Goal: Transaction & Acquisition: Download file/media

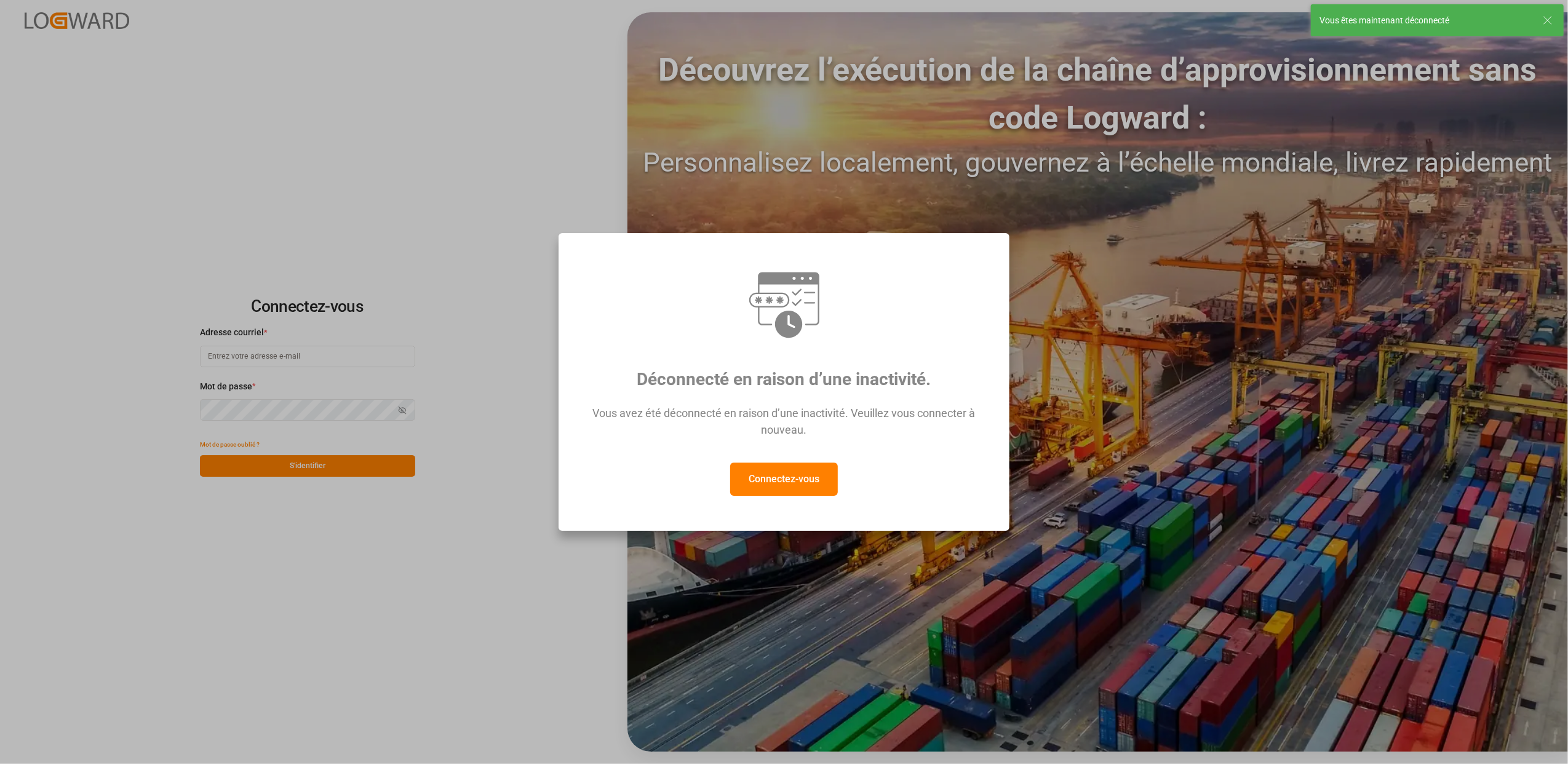
click at [827, 483] on button "Connectez-vous" at bounding box center [784, 479] width 108 height 33
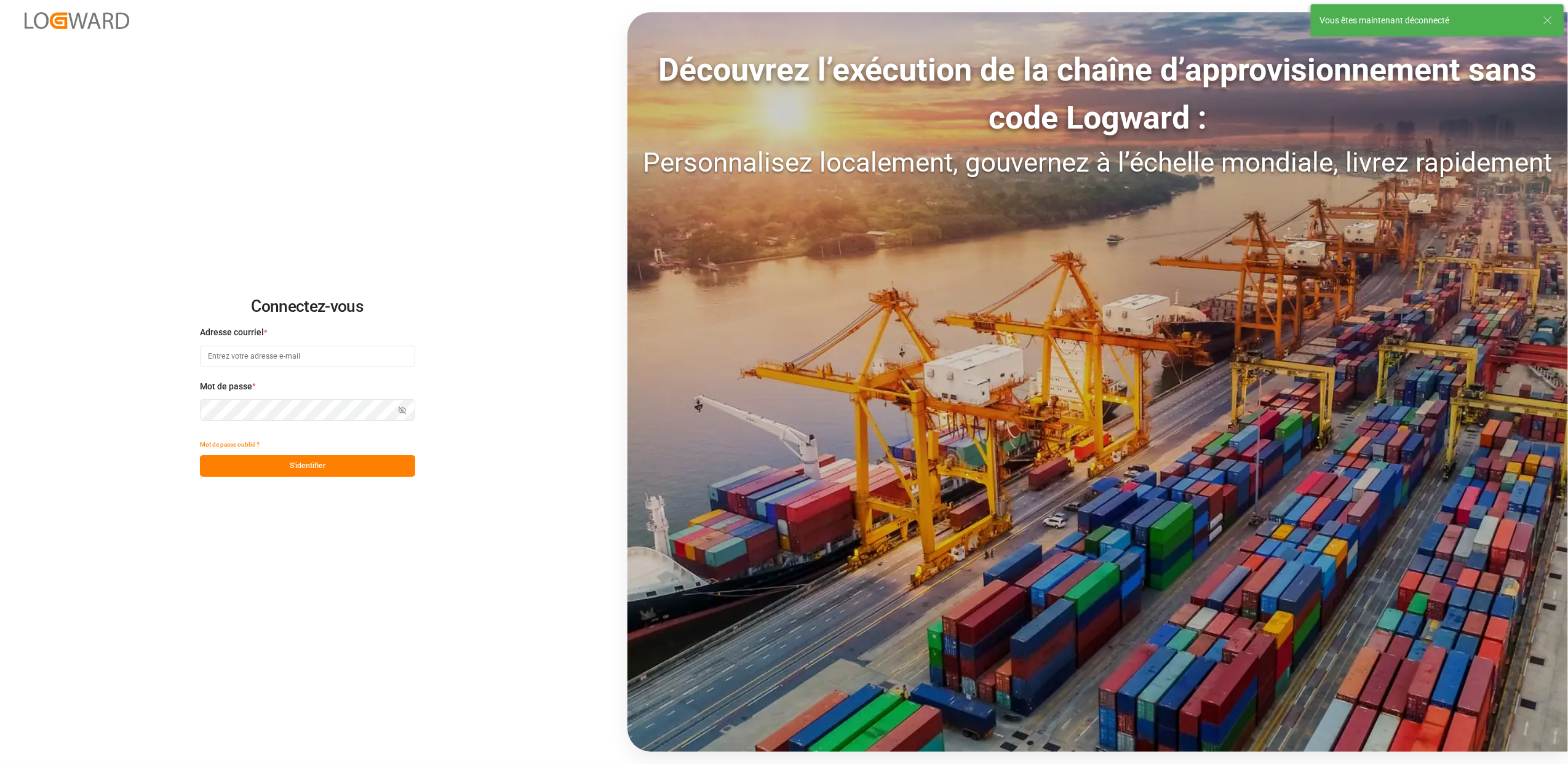
type input "[EMAIL_ADDRESS][DOMAIN_NAME]"
click at [395, 477] on div "Connectez-vous Adresse courriel * [EMAIL_ADDRESS][DOMAIN_NAME] Mot de passe * A…" at bounding box center [784, 382] width 1568 height 764
click at [390, 473] on button "S'identifier" at bounding box center [308, 466] width 215 height 22
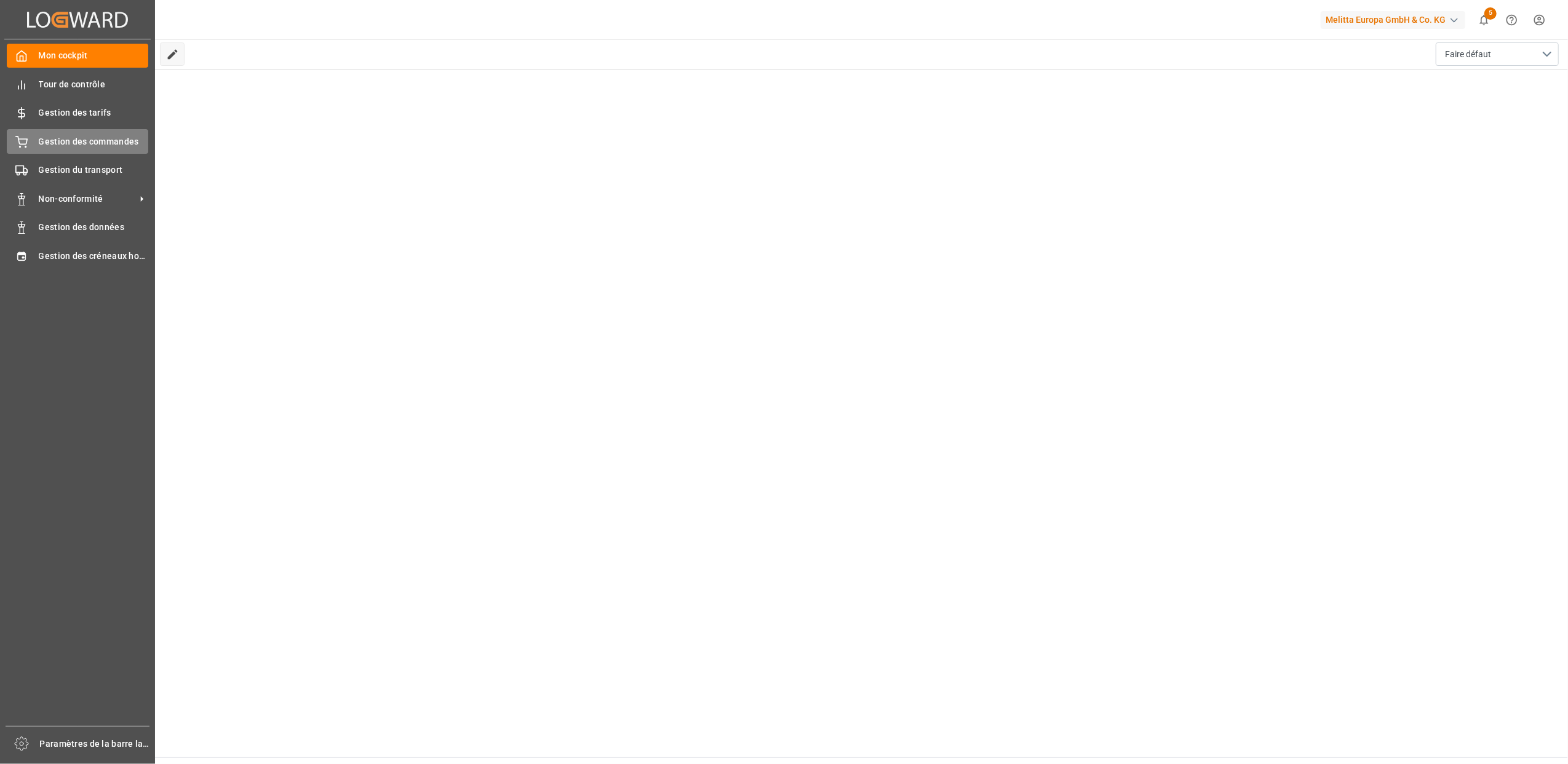
click at [61, 139] on span "Gestion des commandes" at bounding box center [94, 142] width 111 height 13
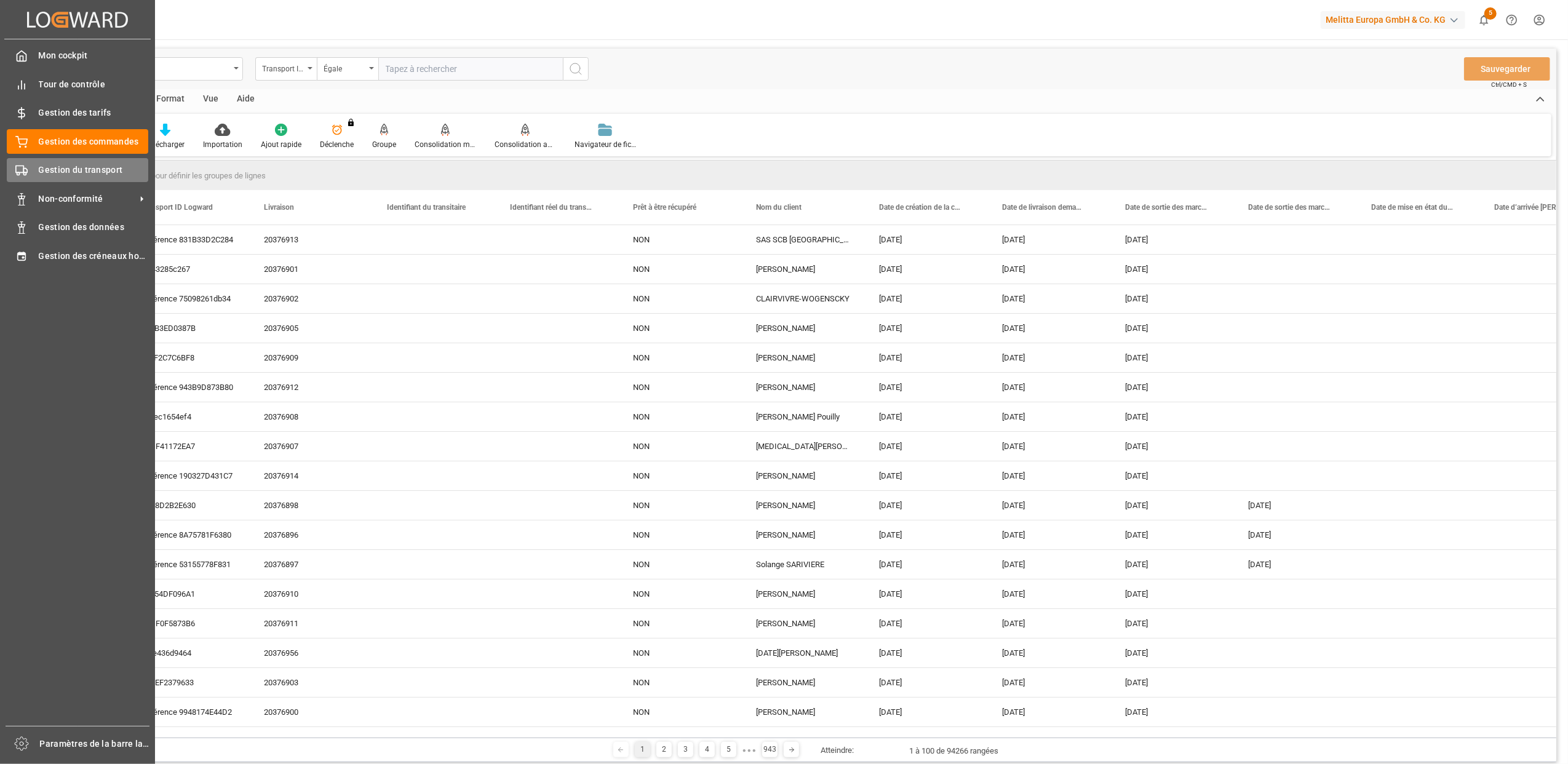
click at [26, 166] on icon at bounding box center [21, 170] width 12 height 12
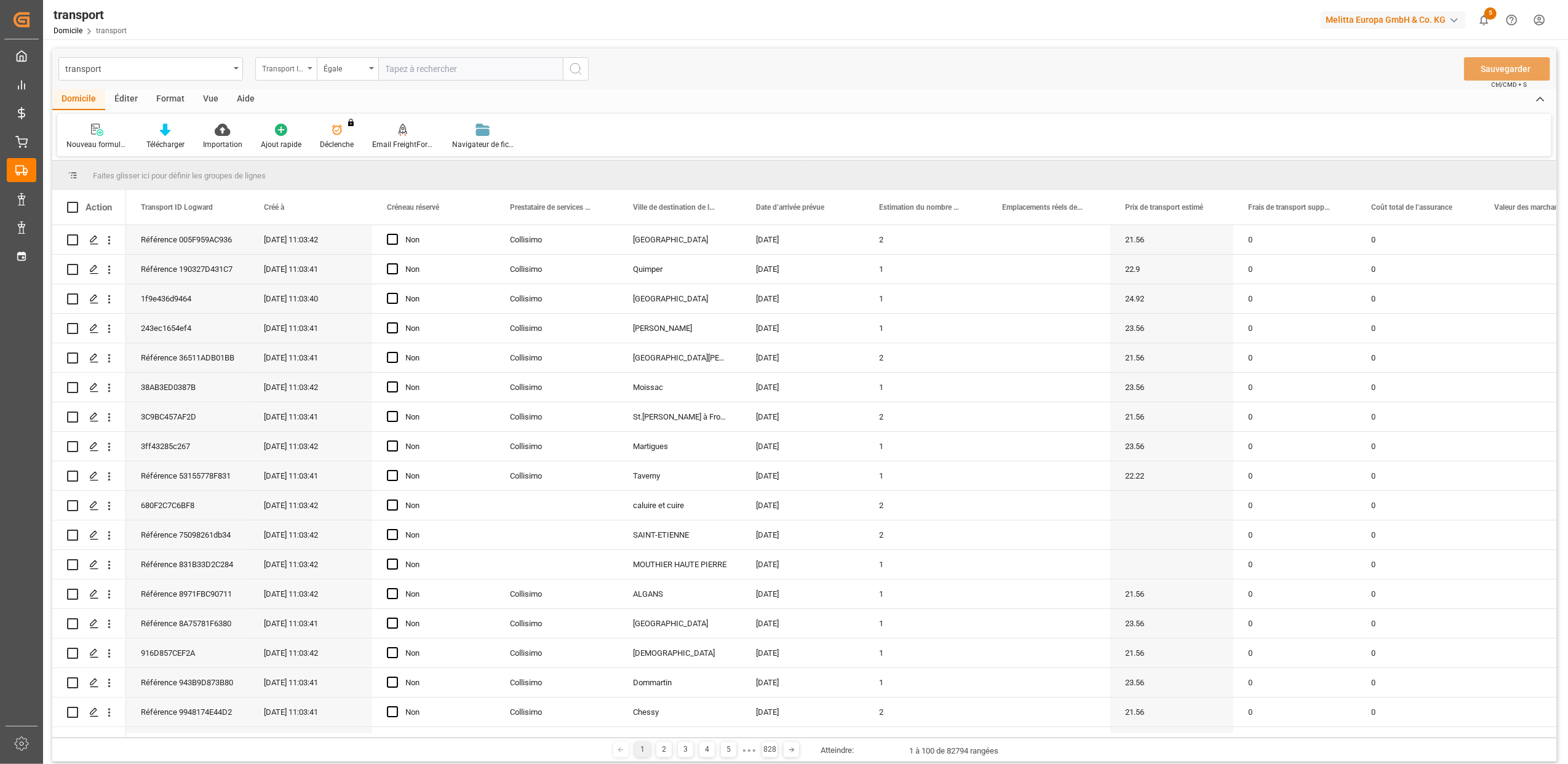
click at [311, 70] on div "Transport ID Logward" at bounding box center [285, 69] width 61 height 24
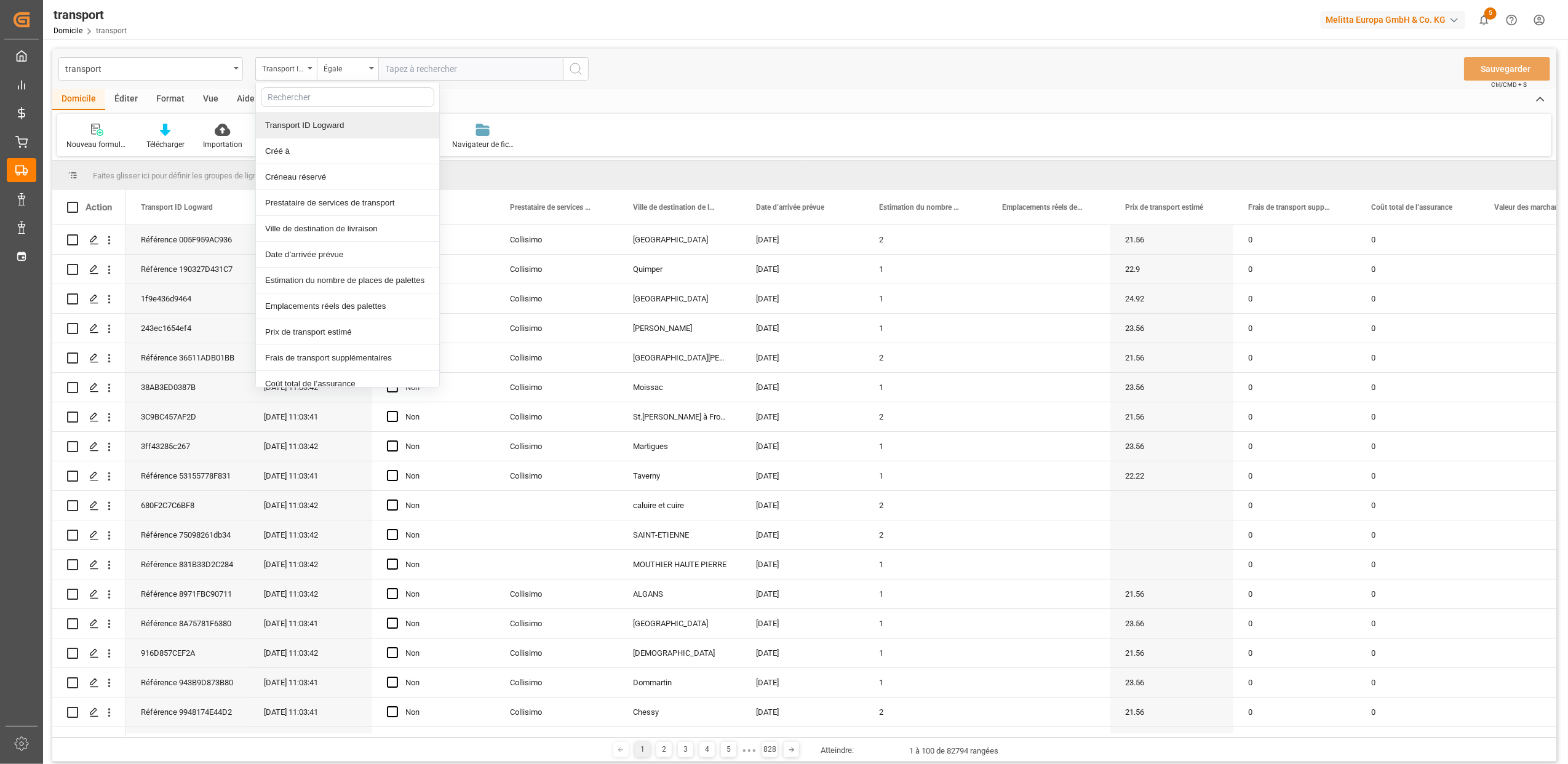
click at [680, 90] on div "Domicile Éditer Format Vue Aide" at bounding box center [804, 99] width 1504 height 21
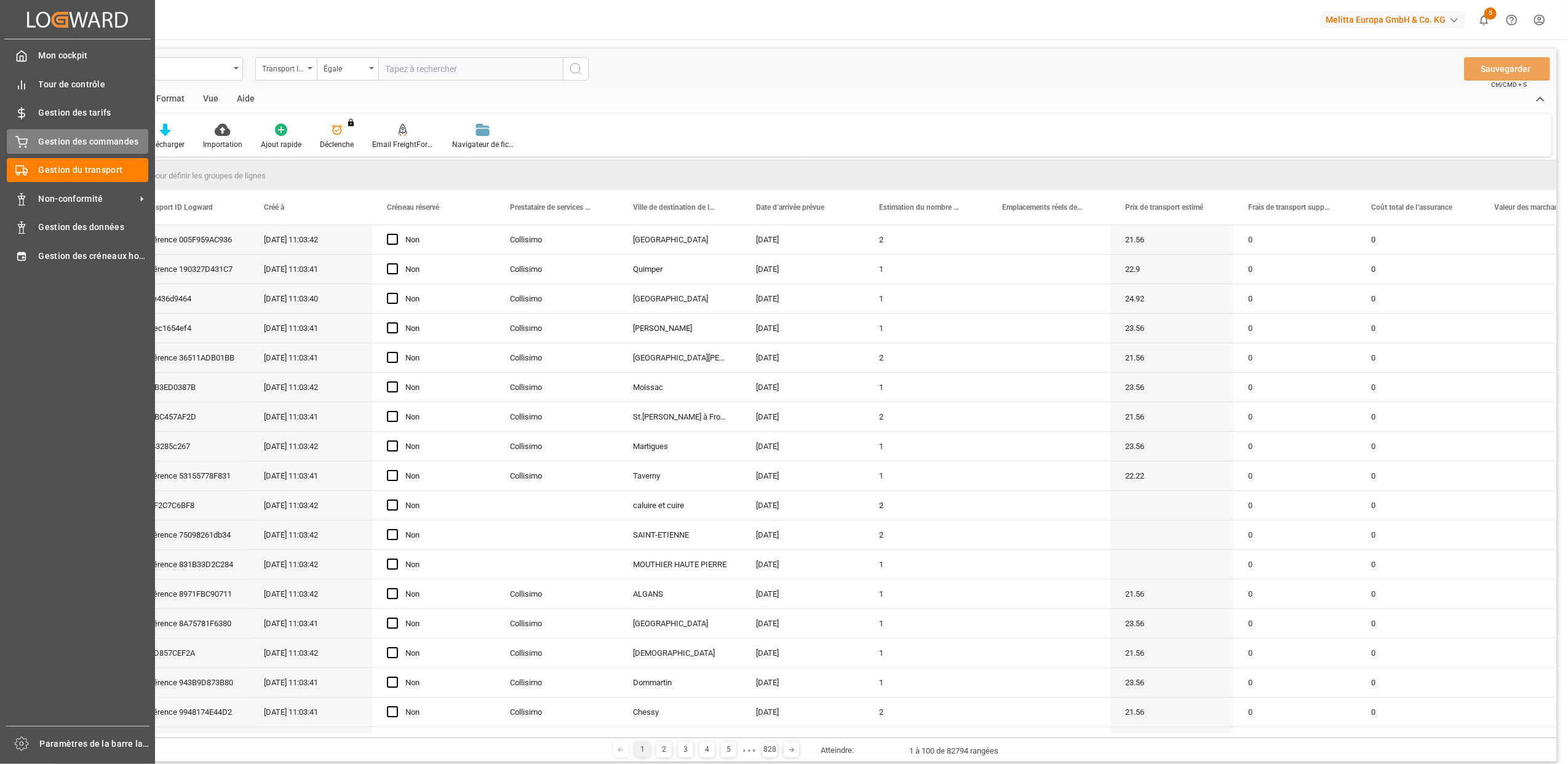
click at [26, 142] on icon at bounding box center [21, 142] width 12 height 12
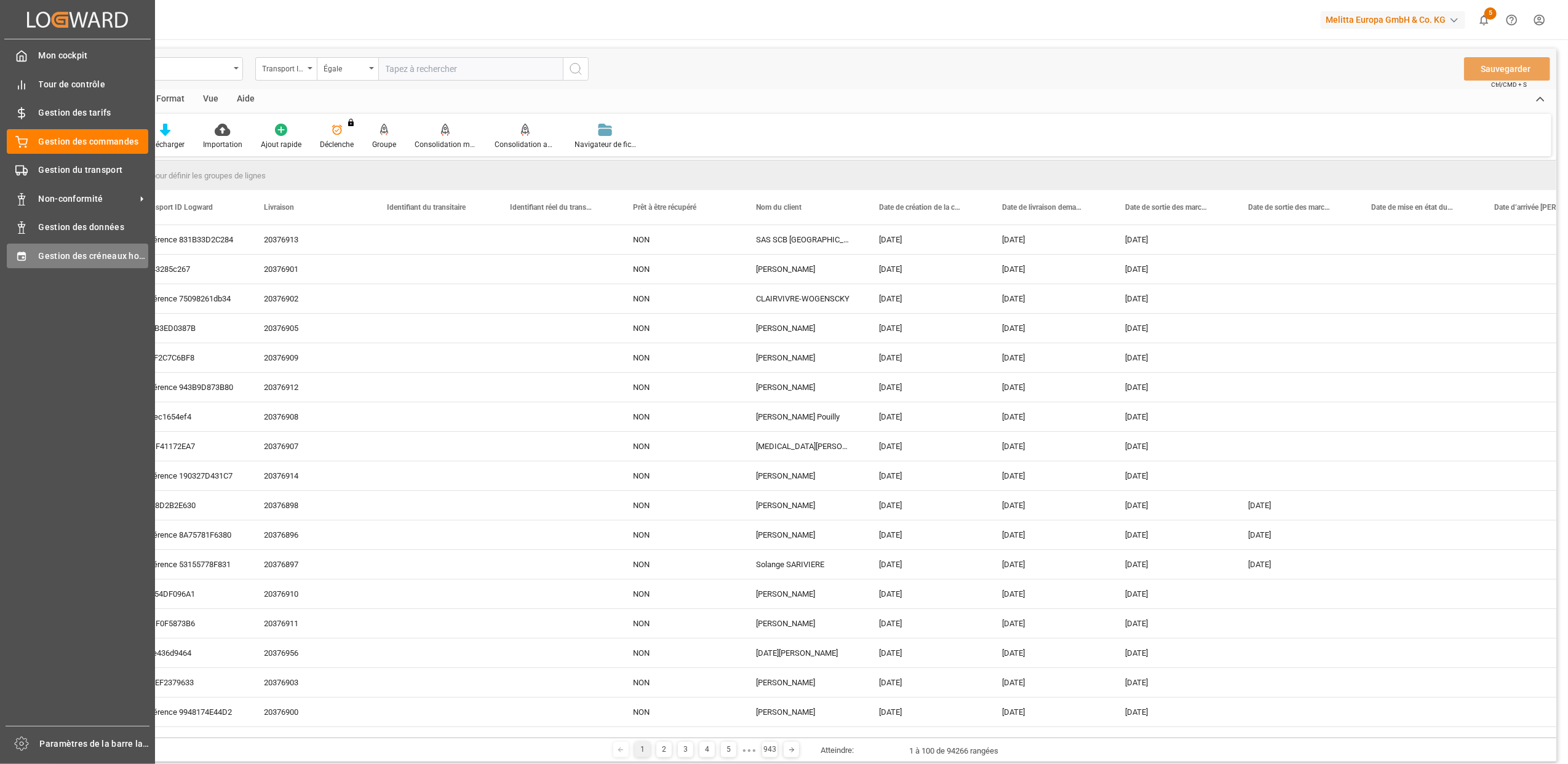
click at [48, 257] on span "Gestion des créneaux horaires" at bounding box center [94, 256] width 111 height 13
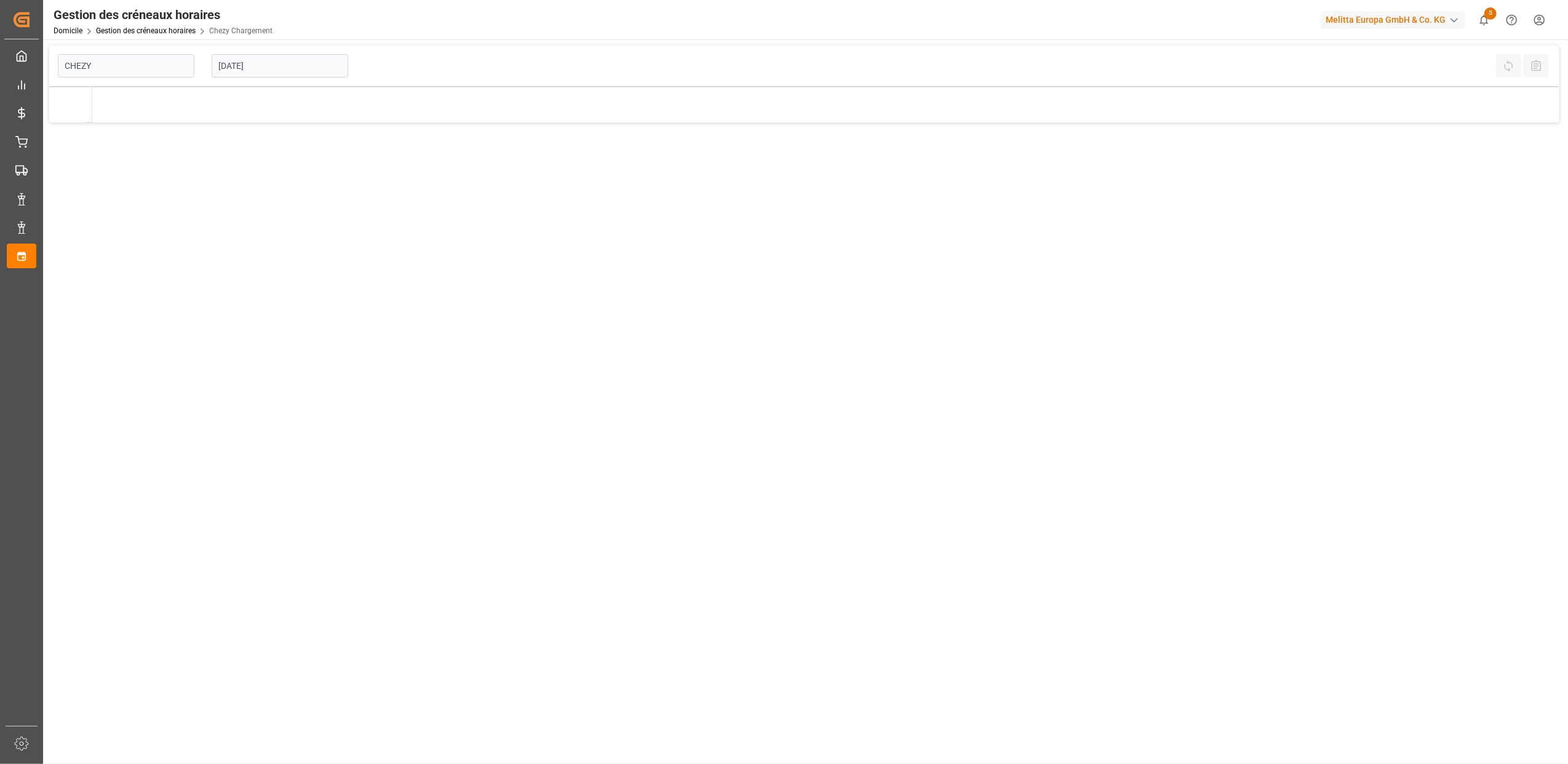
type input "Chezy Loading"
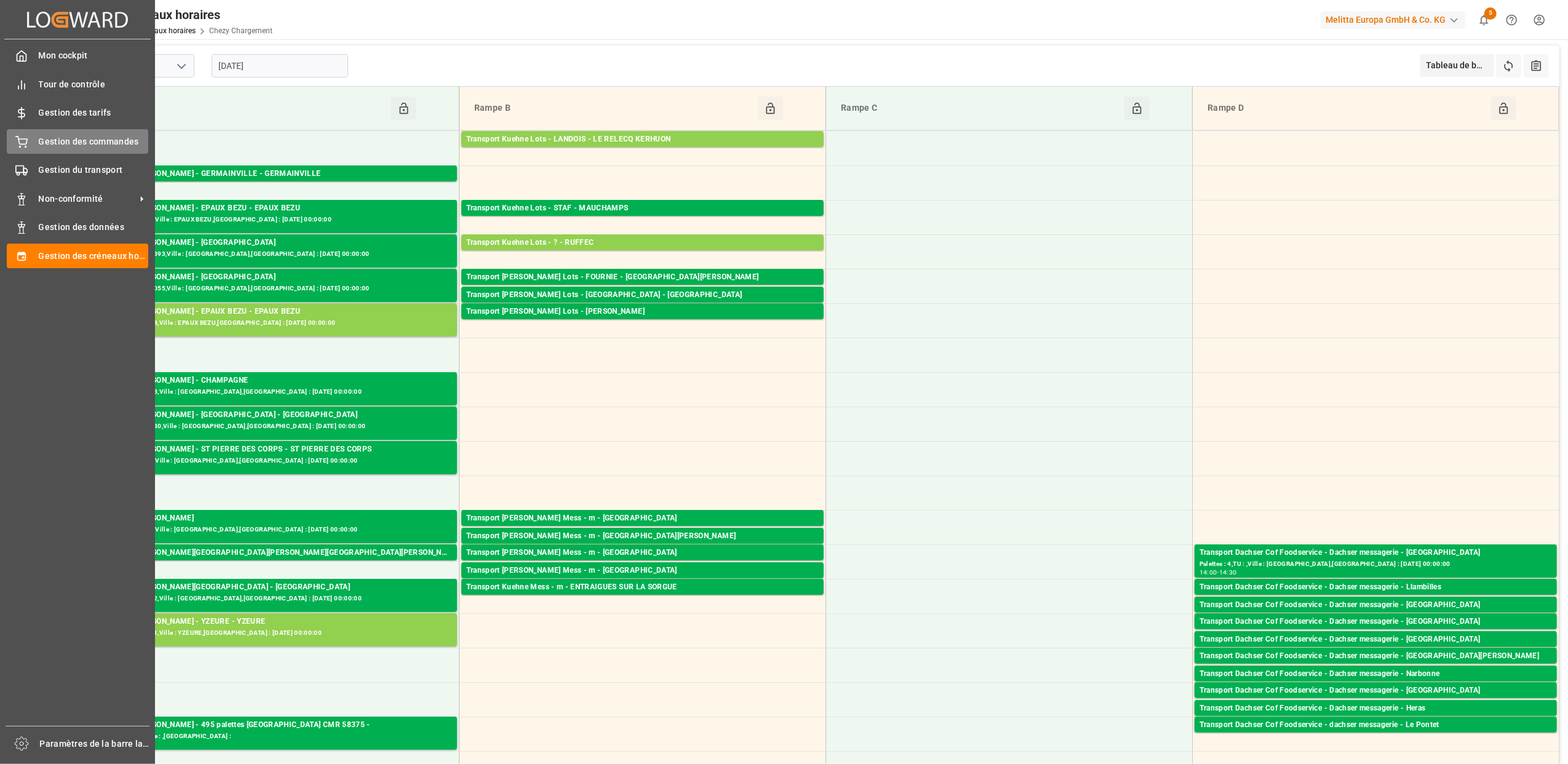
click at [56, 146] on span "Gestion des commandes" at bounding box center [94, 142] width 111 height 13
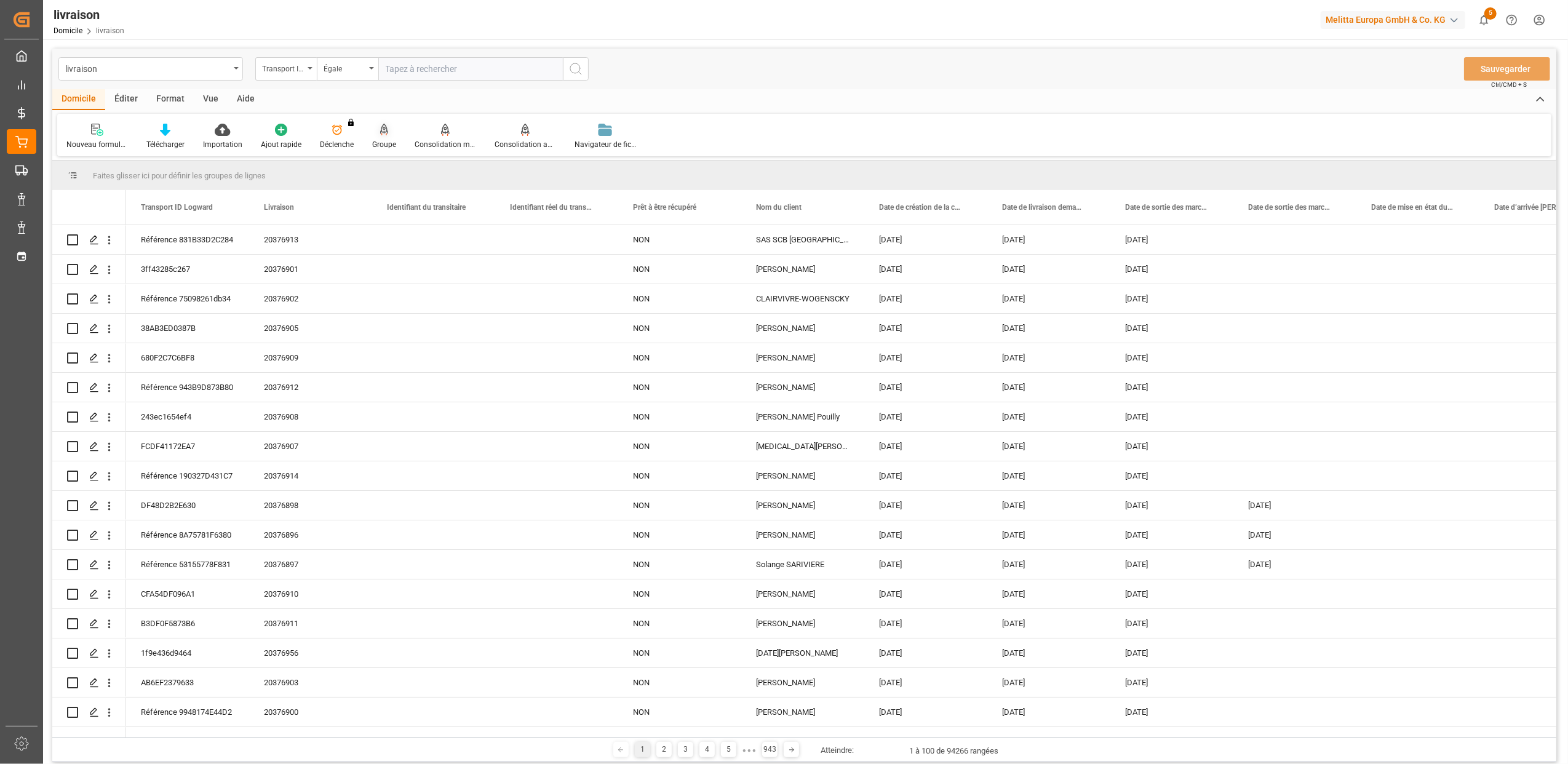
click at [380, 134] on icon at bounding box center [383, 129] width 9 height 12
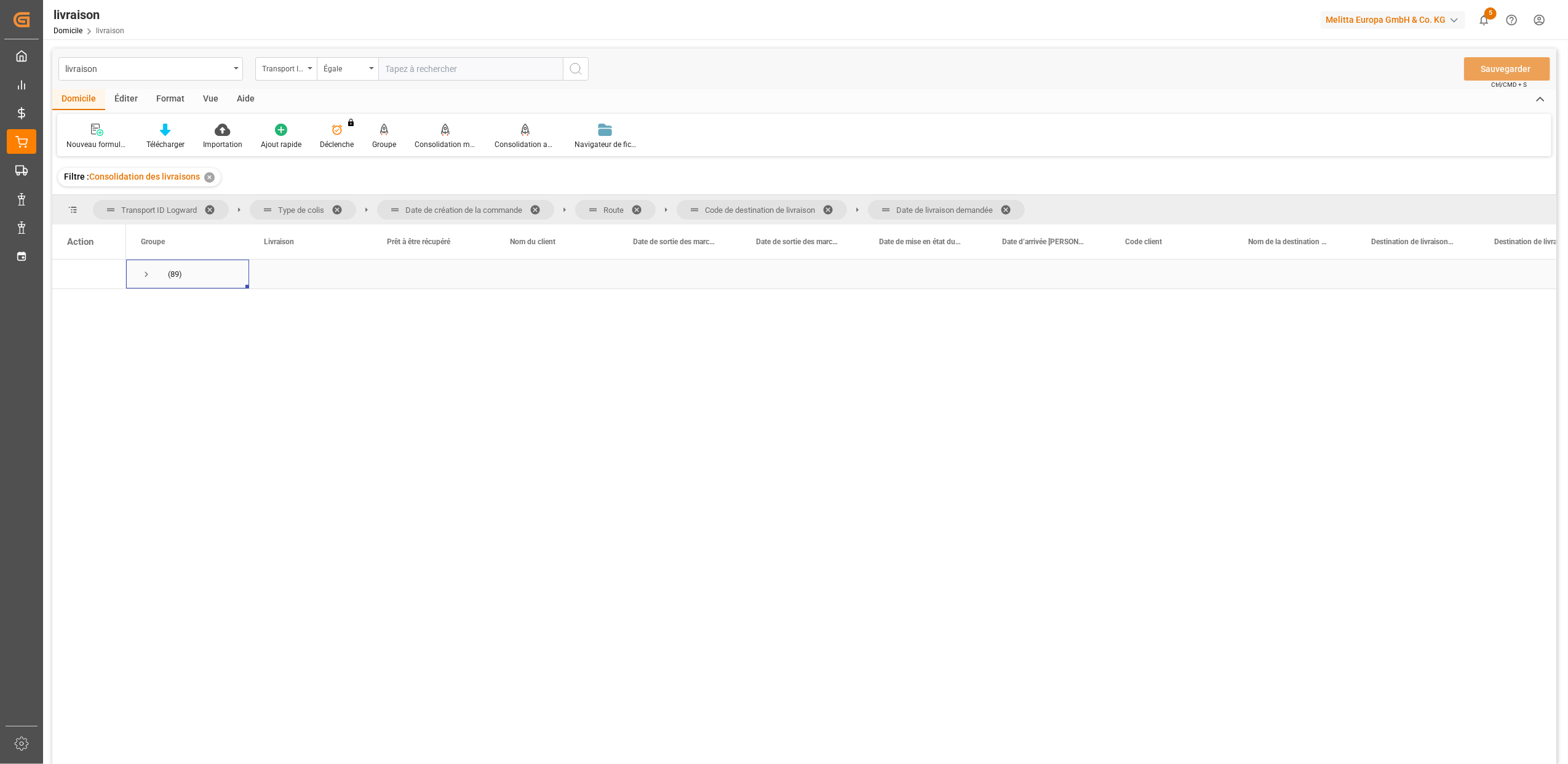
click at [145, 272] on span "Appuyez sur ESPACE pour sélectionner cette rangée." at bounding box center [146, 275] width 11 height 11
click at [173, 299] on span "Appuyez sur ESPACE pour sélectionner cette rangée." at bounding box center [172, 304] width 11 height 11
click at [538, 208] on span at bounding box center [539, 210] width 20 height 11
click at [441, 207] on span at bounding box center [442, 210] width 20 height 11
click at [535, 207] on span at bounding box center [533, 210] width 20 height 11
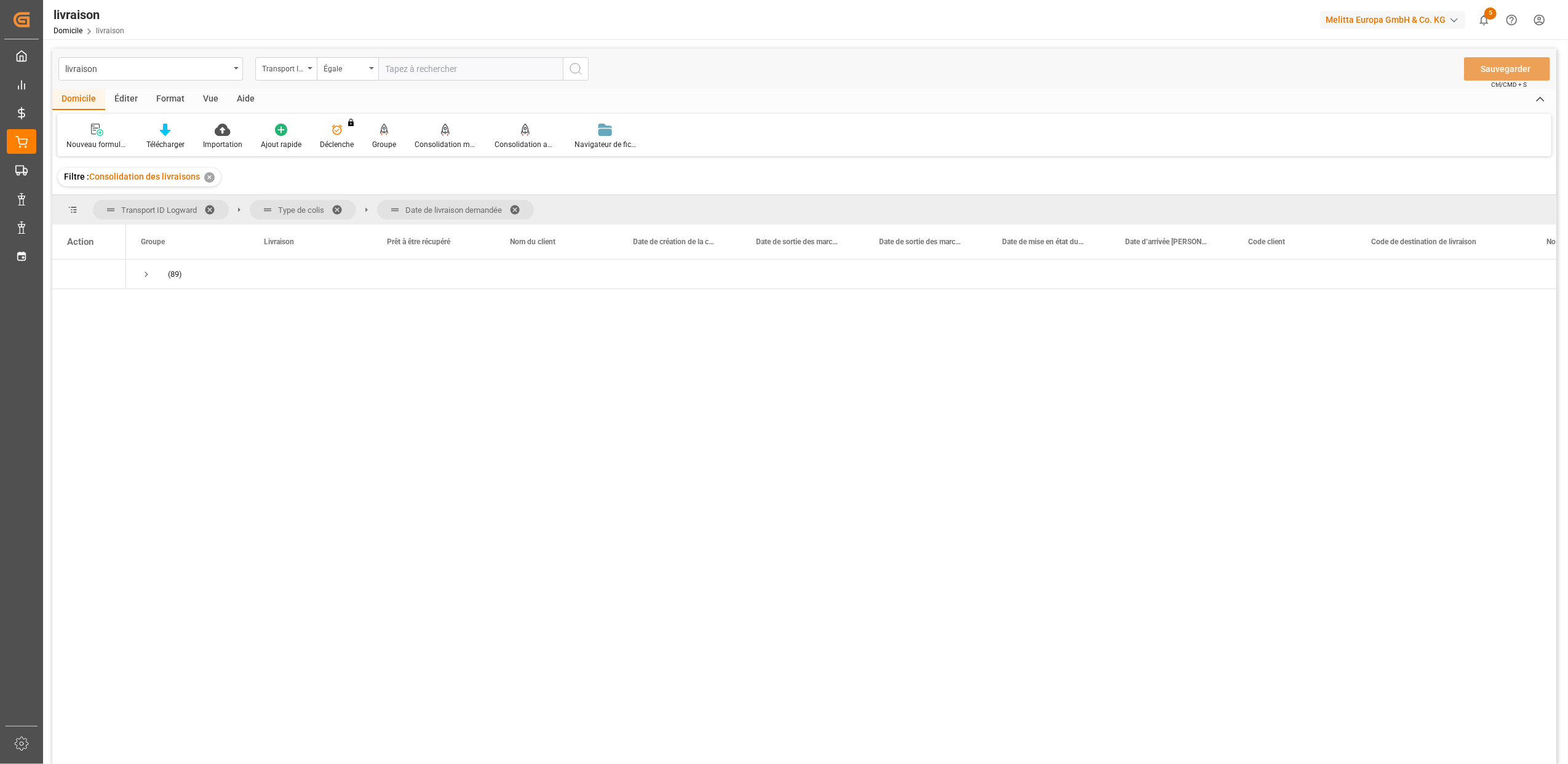
click at [520, 208] on span at bounding box center [519, 210] width 20 height 11
click at [146, 274] on span "Appuyez sur ESPACE pour sélectionner cette rangée." at bounding box center [146, 275] width 11 height 11
click at [171, 303] on span "Appuyez sur ESPACE pour sélectionner cette rangée." at bounding box center [172, 304] width 11 height 11
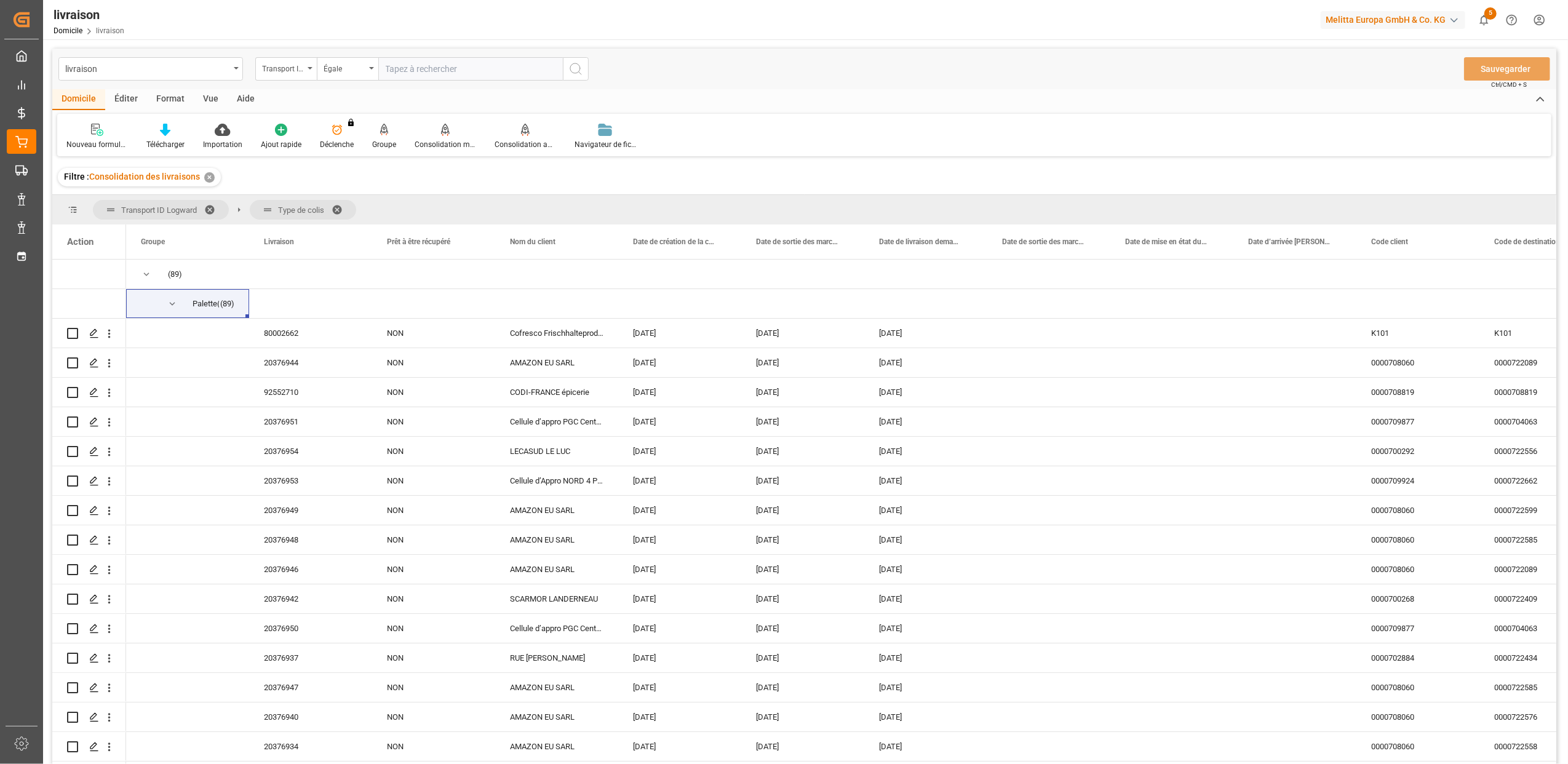
click at [168, 138] on div "Télécharger" at bounding box center [165, 136] width 57 height 27
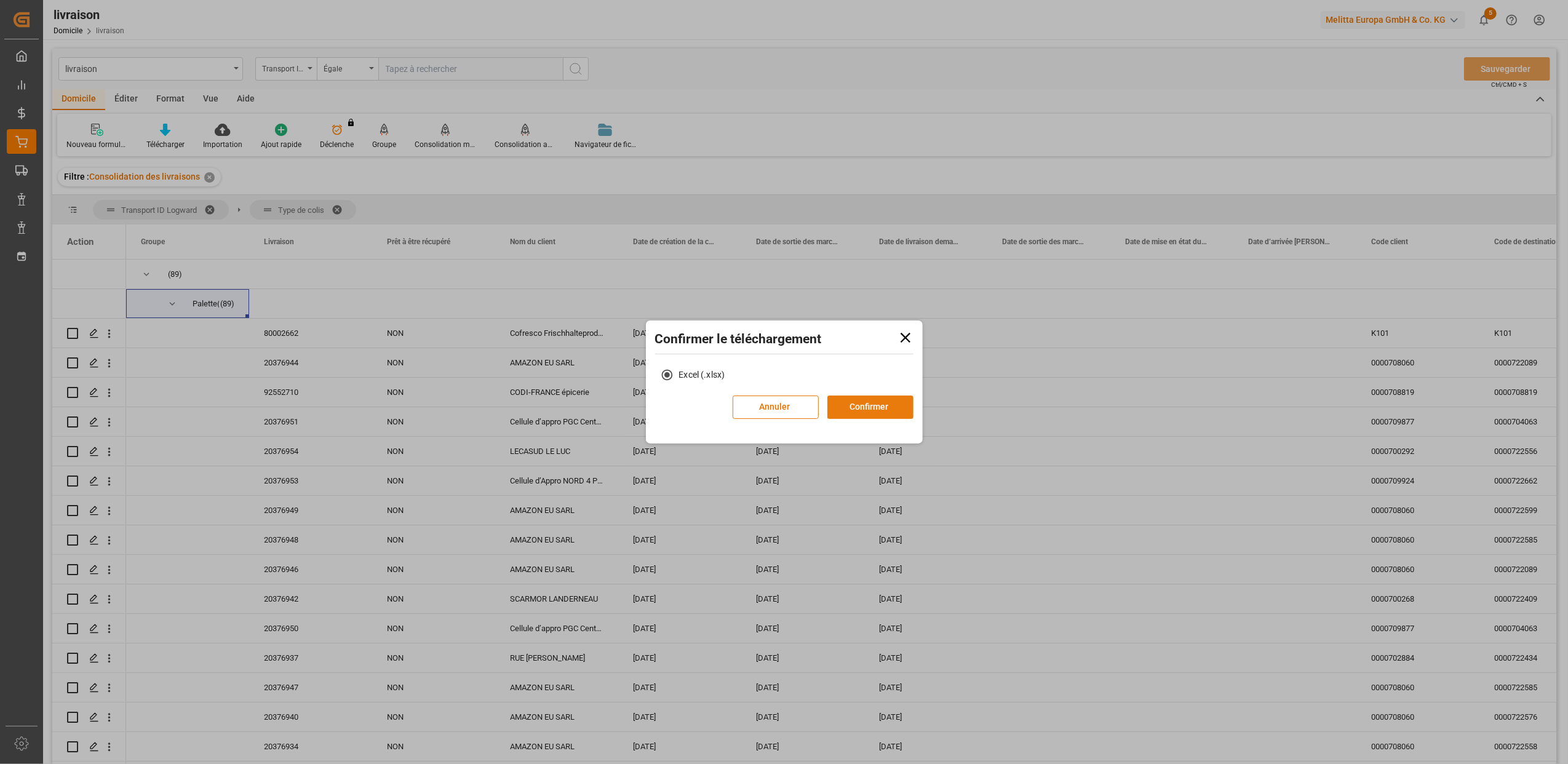
click at [844, 410] on button "Confirmer" at bounding box center [870, 407] width 86 height 24
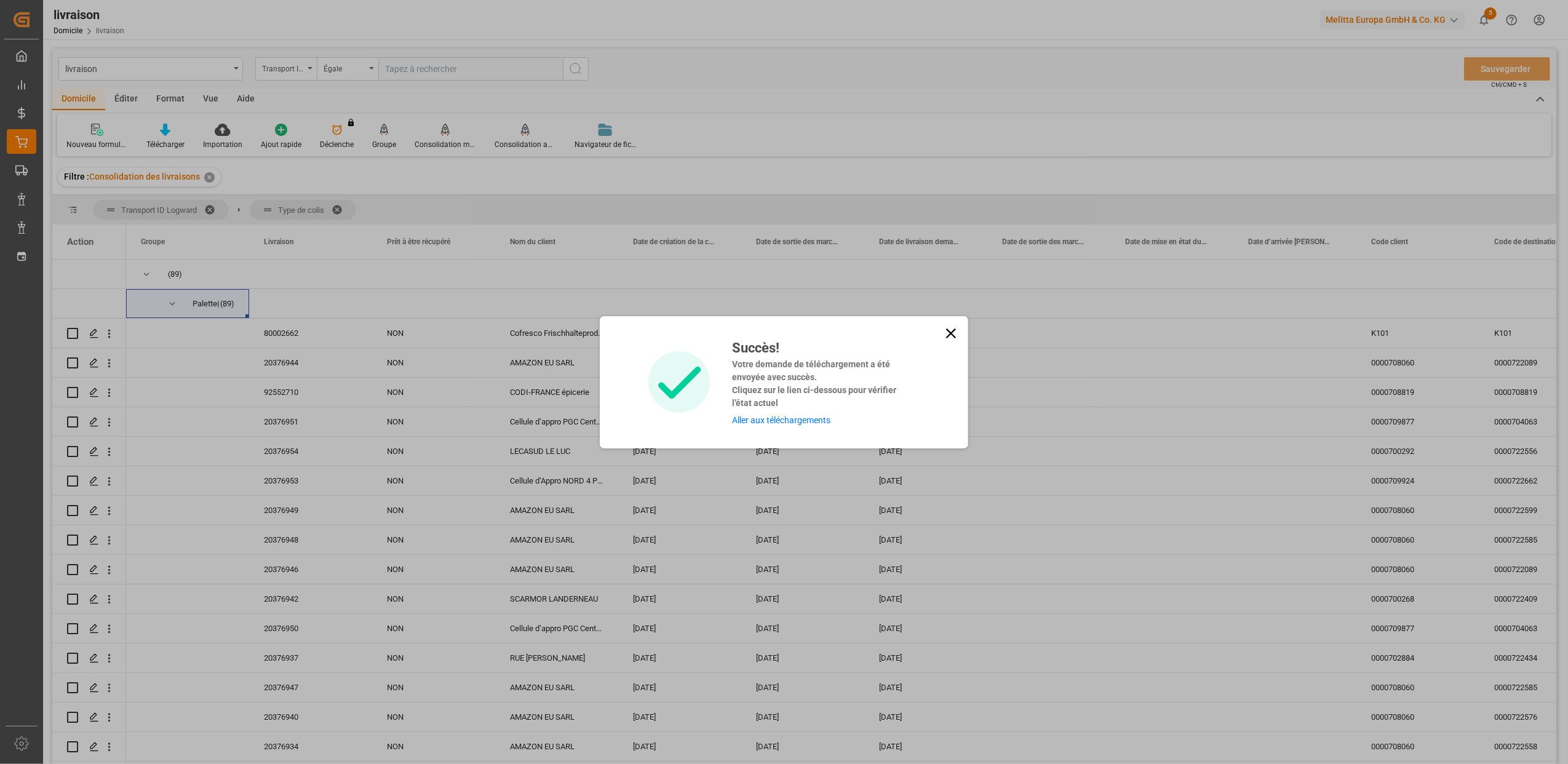
click at [823, 418] on link "Aller aux téléchargements" at bounding box center [781, 420] width 98 height 9
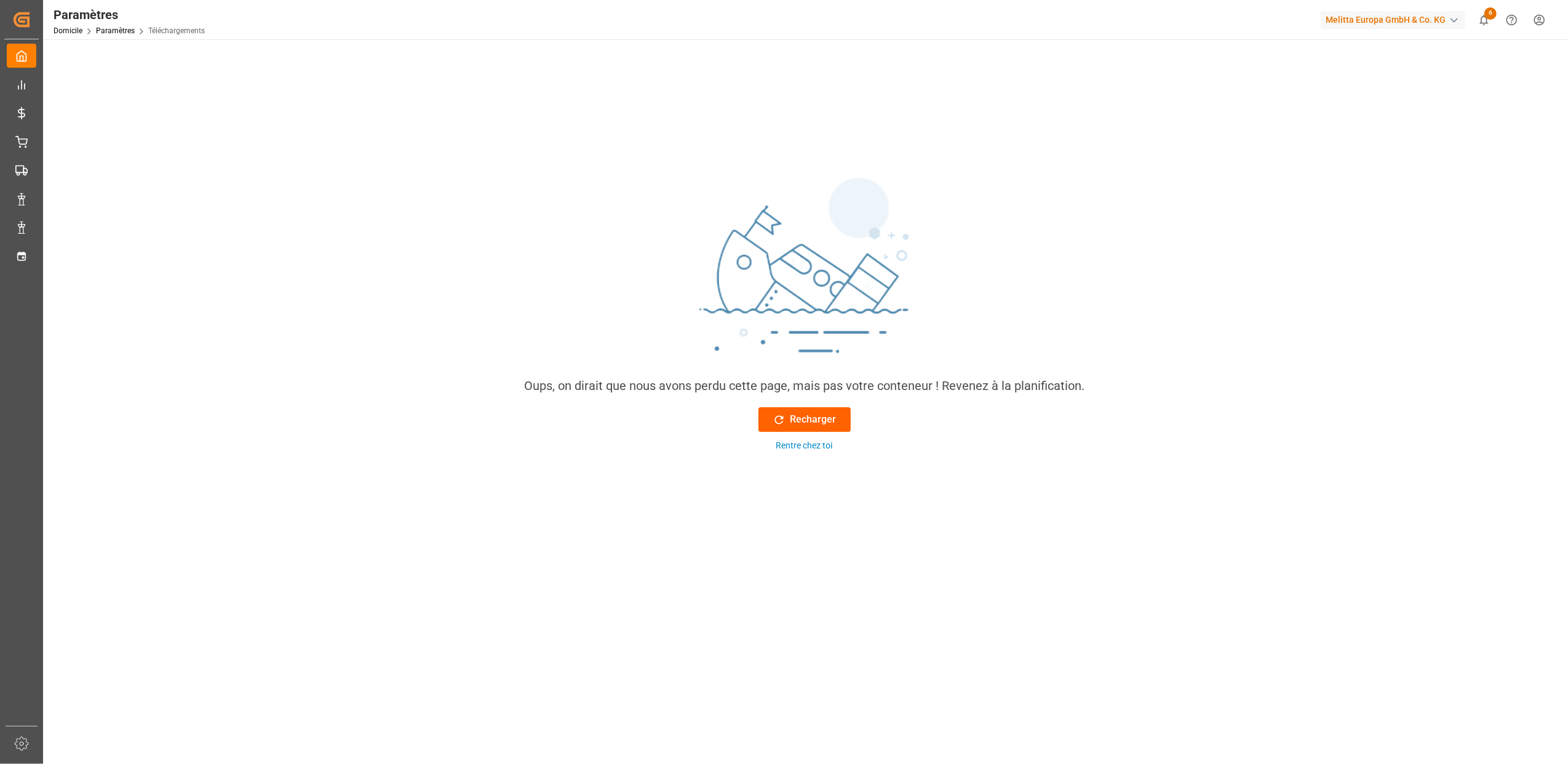
click at [808, 414] on font "Recharger" at bounding box center [813, 419] width 46 height 15
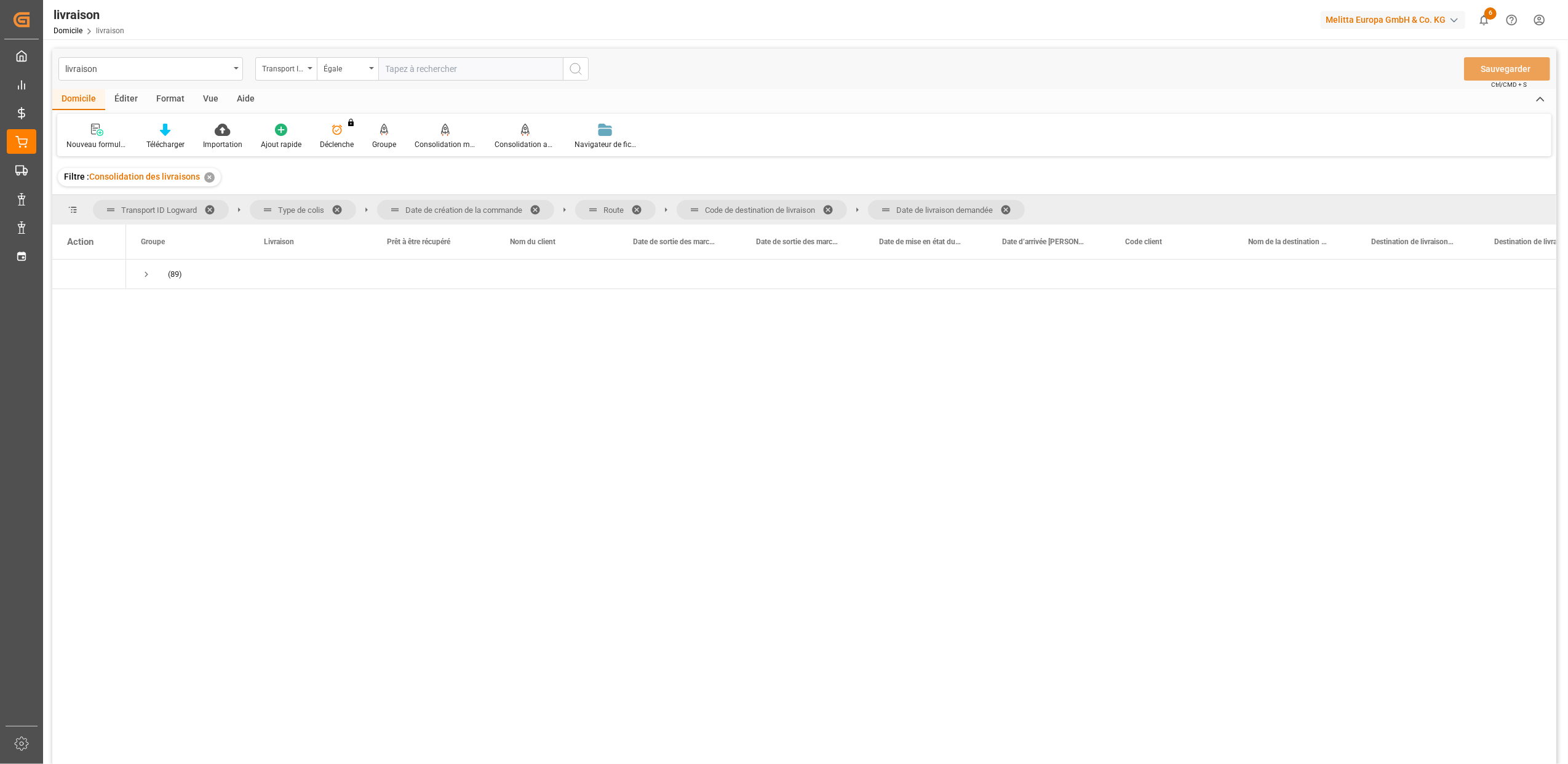
click at [530, 484] on div "(89)" at bounding box center [842, 516] width 1430 height 512
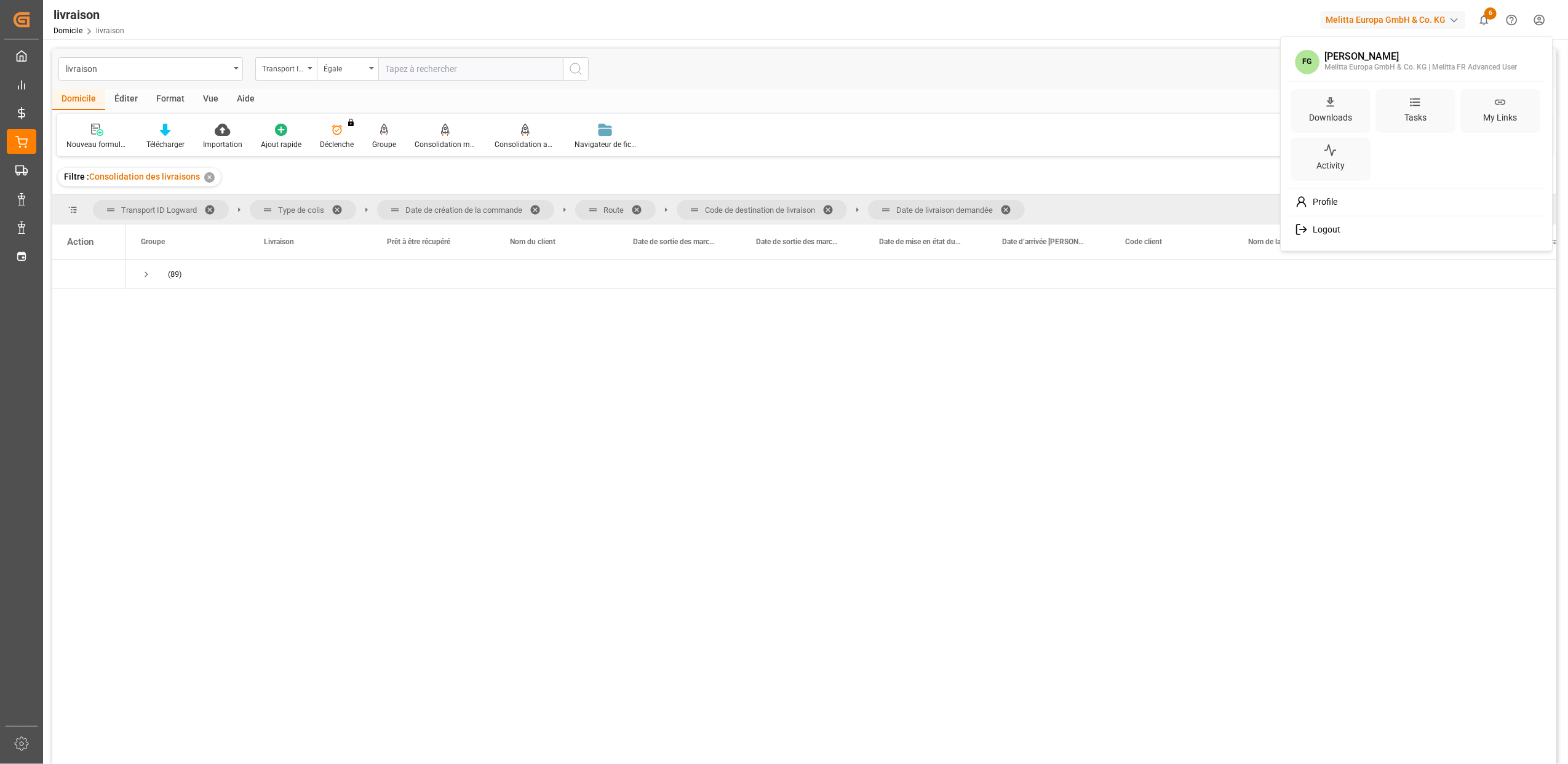
click at [1539, 18] on html "Created by potrace 1.15, written by Peter Selinger 2001-2017 Created by potrace…" at bounding box center [784, 382] width 1568 height 764
click at [1333, 111] on div "Downloads" at bounding box center [1330, 117] width 48 height 18
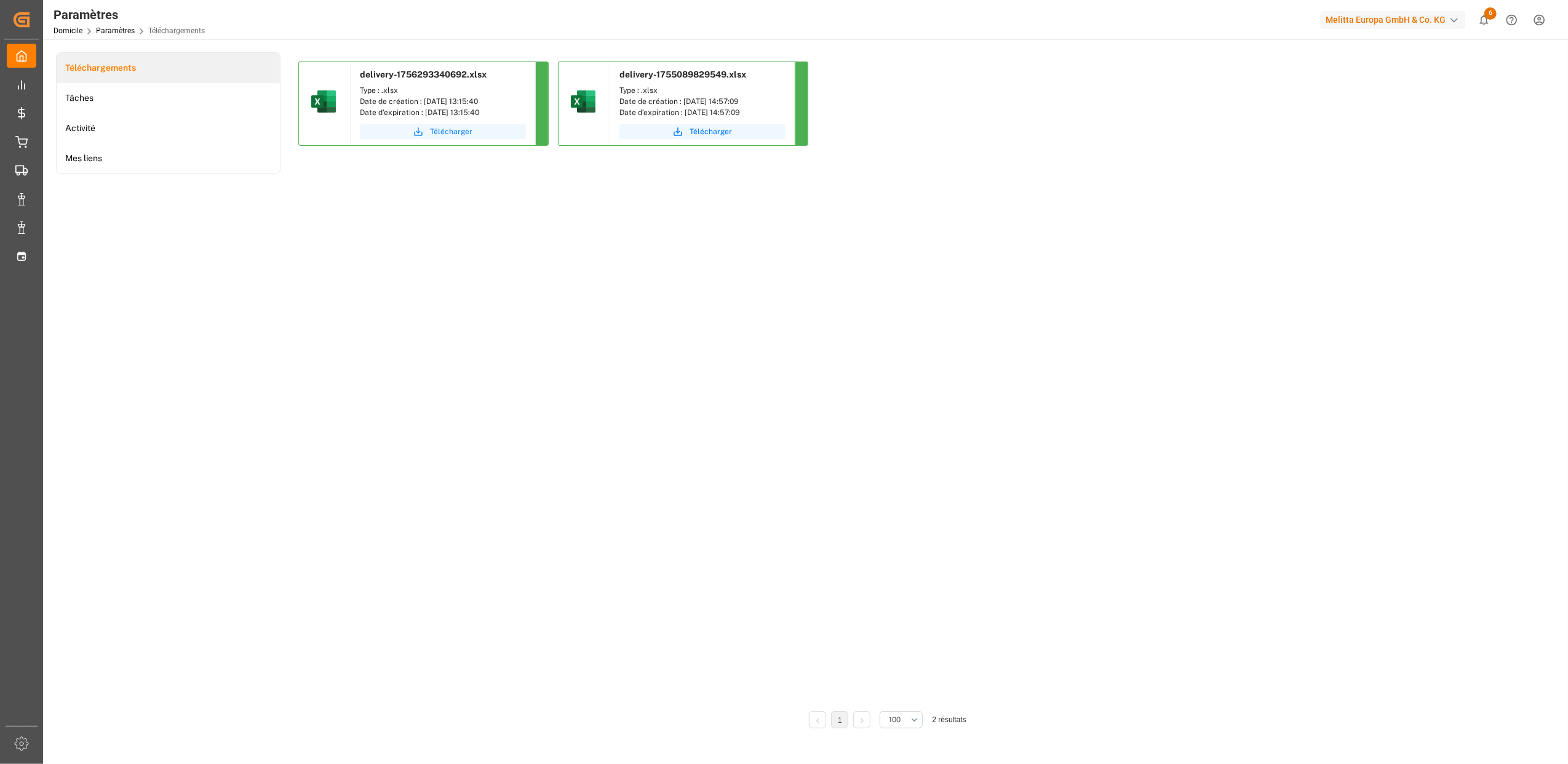
click at [454, 137] on span "Télécharger" at bounding box center [451, 132] width 43 height 11
